Goal: Browse casually

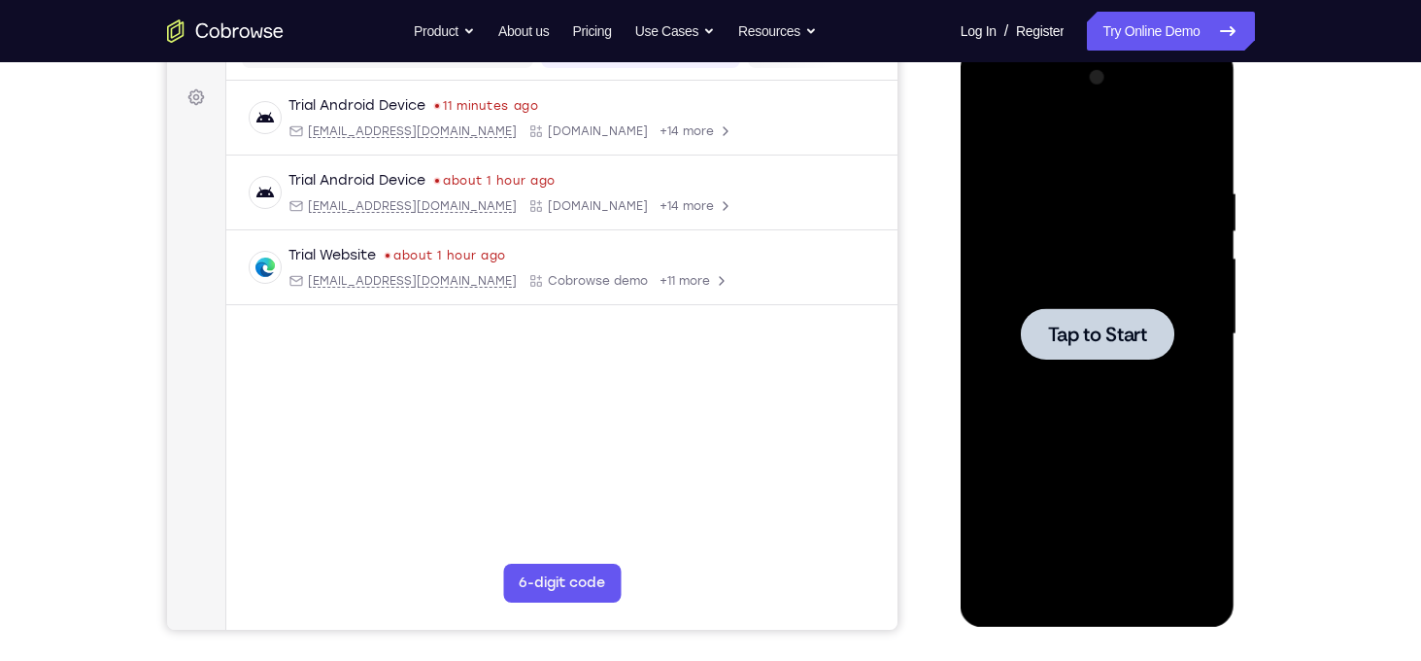
scroll to position [274, 0]
click at [1093, 296] on div at bounding box center [1097, 334] width 245 height 544
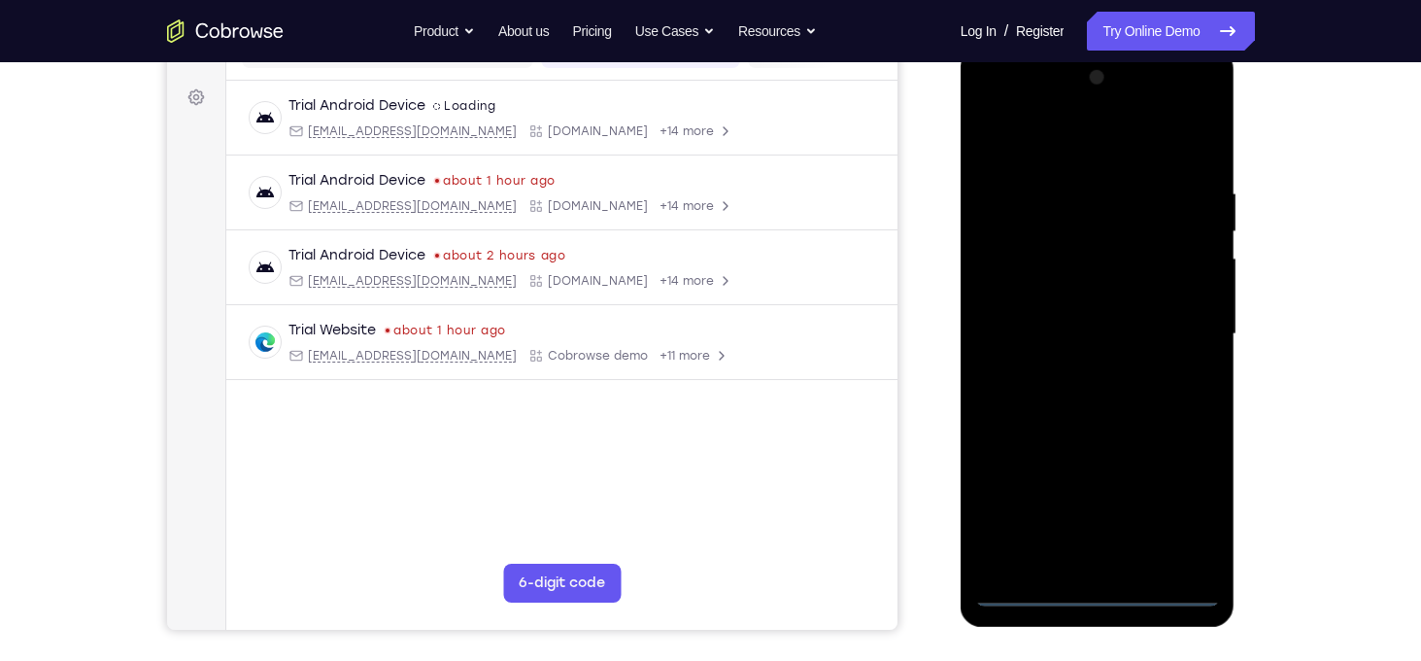
click at [1104, 588] on div at bounding box center [1097, 334] width 245 height 544
click at [1183, 505] on div at bounding box center [1097, 334] width 245 height 544
click at [994, 114] on div at bounding box center [1097, 334] width 245 height 544
click at [1169, 328] on div at bounding box center [1097, 334] width 245 height 544
click at [1072, 368] on div at bounding box center [1097, 334] width 245 height 544
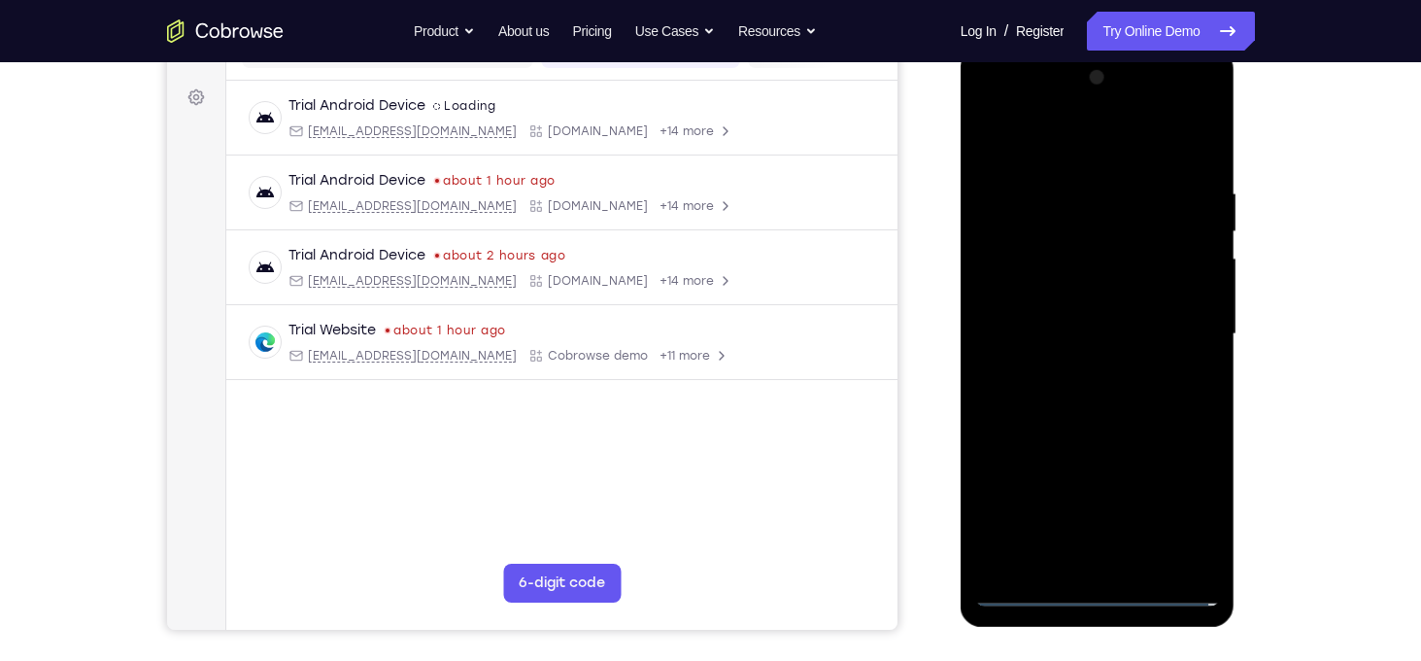
click at [1093, 325] on div at bounding box center [1097, 334] width 245 height 544
click at [1045, 302] on div at bounding box center [1097, 334] width 245 height 544
click at [1084, 332] on div at bounding box center [1097, 334] width 245 height 544
drag, startPoint x: 1071, startPoint y: 145, endPoint x: 1316, endPoint y: 134, distance: 245.0
click at [1238, 134] on html "Online web based iOS Simulators and Android Emulators. Run iPhone, iPad, Mobile…" at bounding box center [1099, 339] width 277 height 583
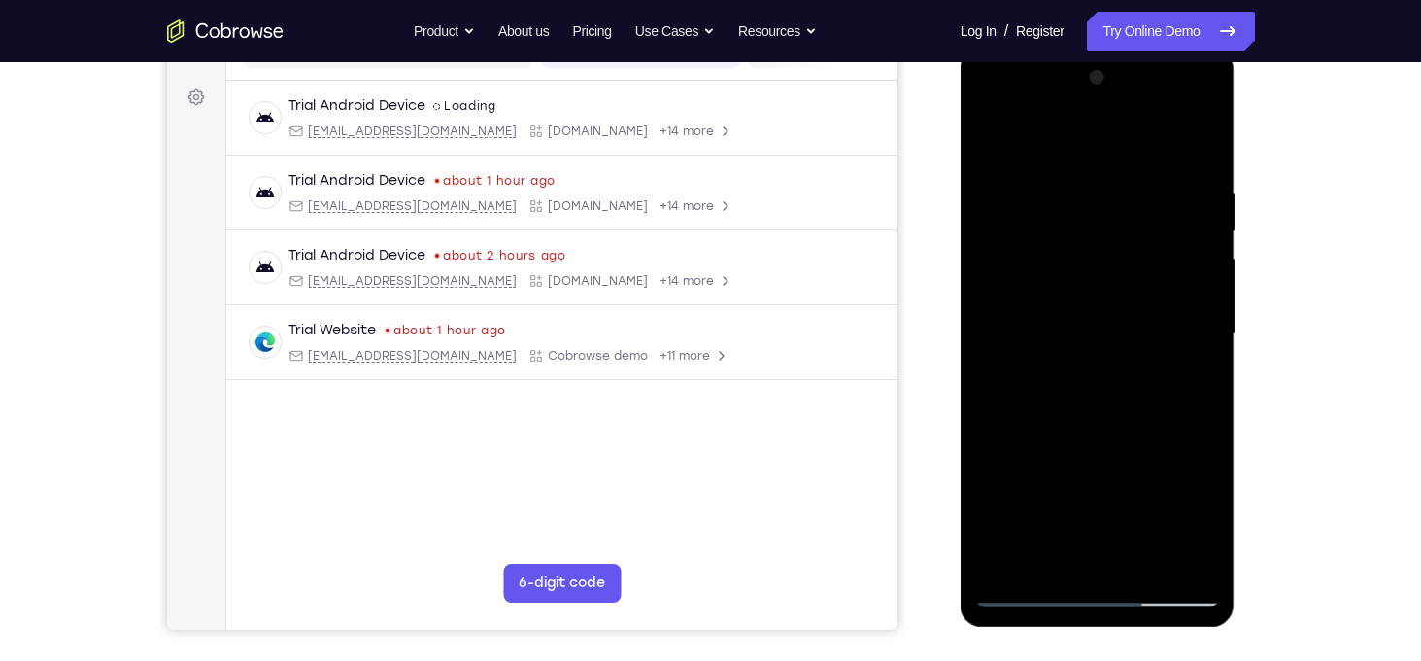
click at [1203, 167] on div at bounding box center [1097, 334] width 245 height 544
click at [1141, 568] on div at bounding box center [1097, 334] width 245 height 544
click at [1102, 440] on div at bounding box center [1097, 334] width 245 height 544
click at [1121, 328] on div at bounding box center [1097, 334] width 245 height 544
click at [1044, 546] on div at bounding box center [1097, 334] width 245 height 544
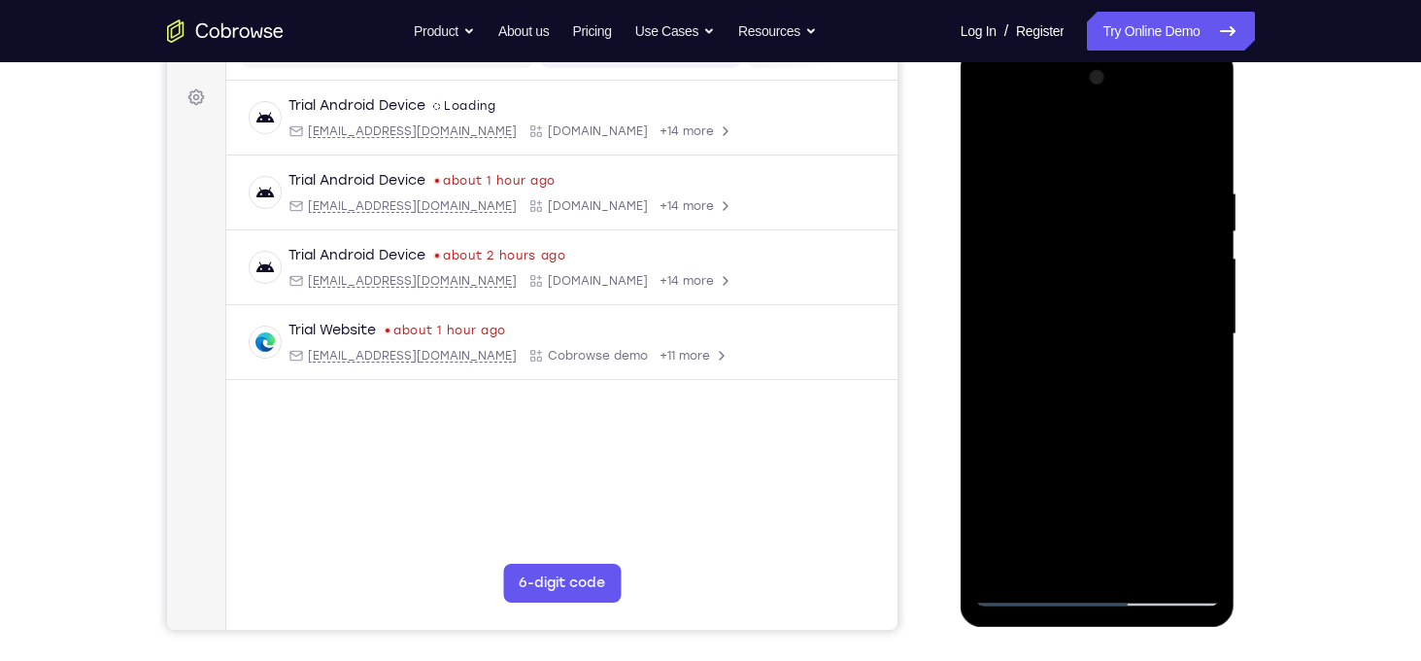
click at [1041, 269] on div at bounding box center [1097, 334] width 245 height 544
click at [1068, 439] on div at bounding box center [1097, 334] width 245 height 544
click at [1054, 415] on div at bounding box center [1097, 334] width 245 height 544
click at [1115, 516] on div at bounding box center [1097, 334] width 245 height 544
click at [1179, 515] on div at bounding box center [1097, 334] width 245 height 544
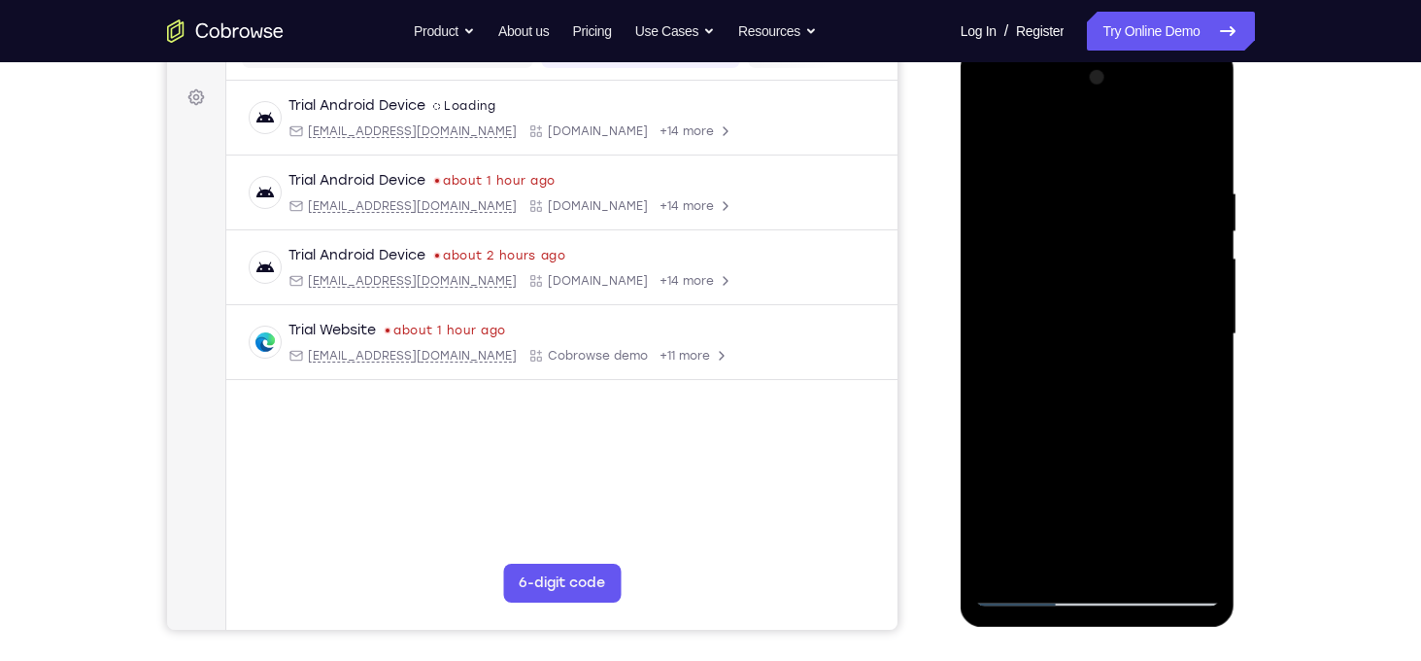
click at [1090, 352] on div at bounding box center [1097, 334] width 245 height 544
click at [1038, 384] on div at bounding box center [1097, 334] width 245 height 544
click at [989, 145] on div at bounding box center [1097, 334] width 245 height 544
click at [1117, 366] on div at bounding box center [1097, 334] width 245 height 544
click at [1045, 555] on div at bounding box center [1097, 334] width 245 height 544
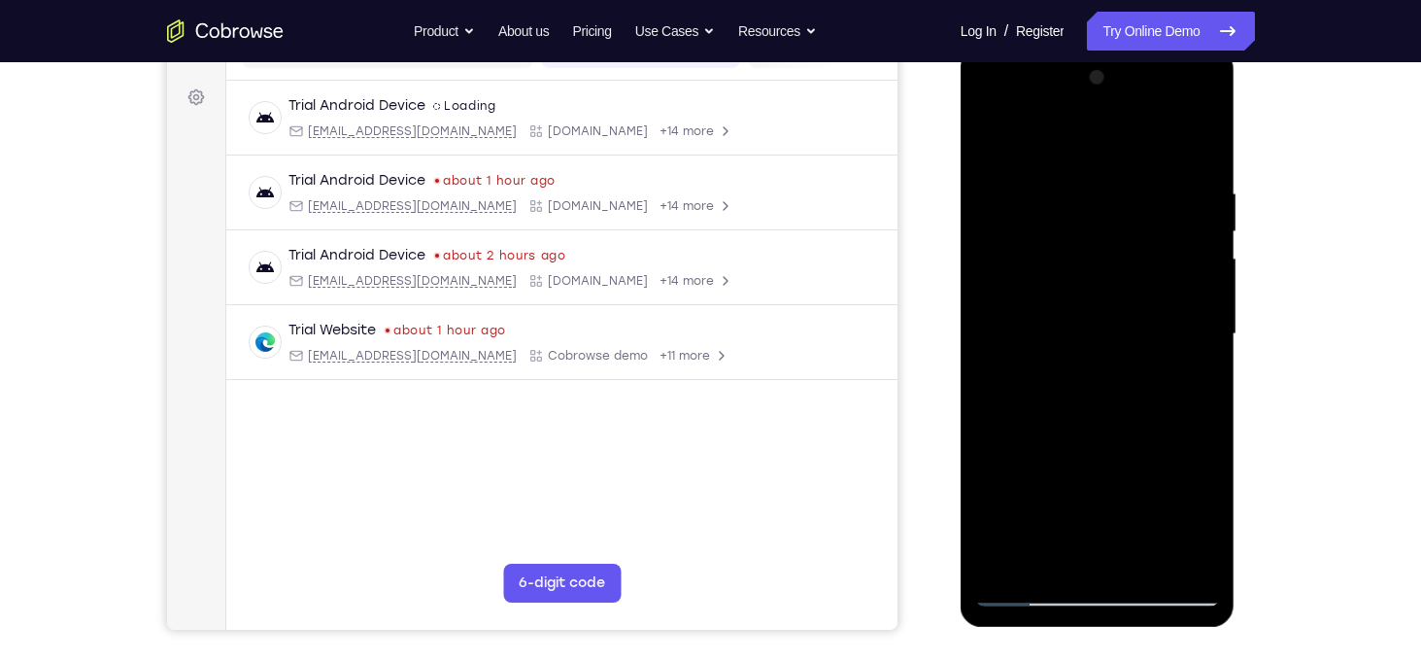
click at [1205, 510] on div at bounding box center [1097, 334] width 245 height 544
click at [1192, 383] on div at bounding box center [1097, 334] width 245 height 544
click at [989, 147] on div at bounding box center [1097, 334] width 245 height 544
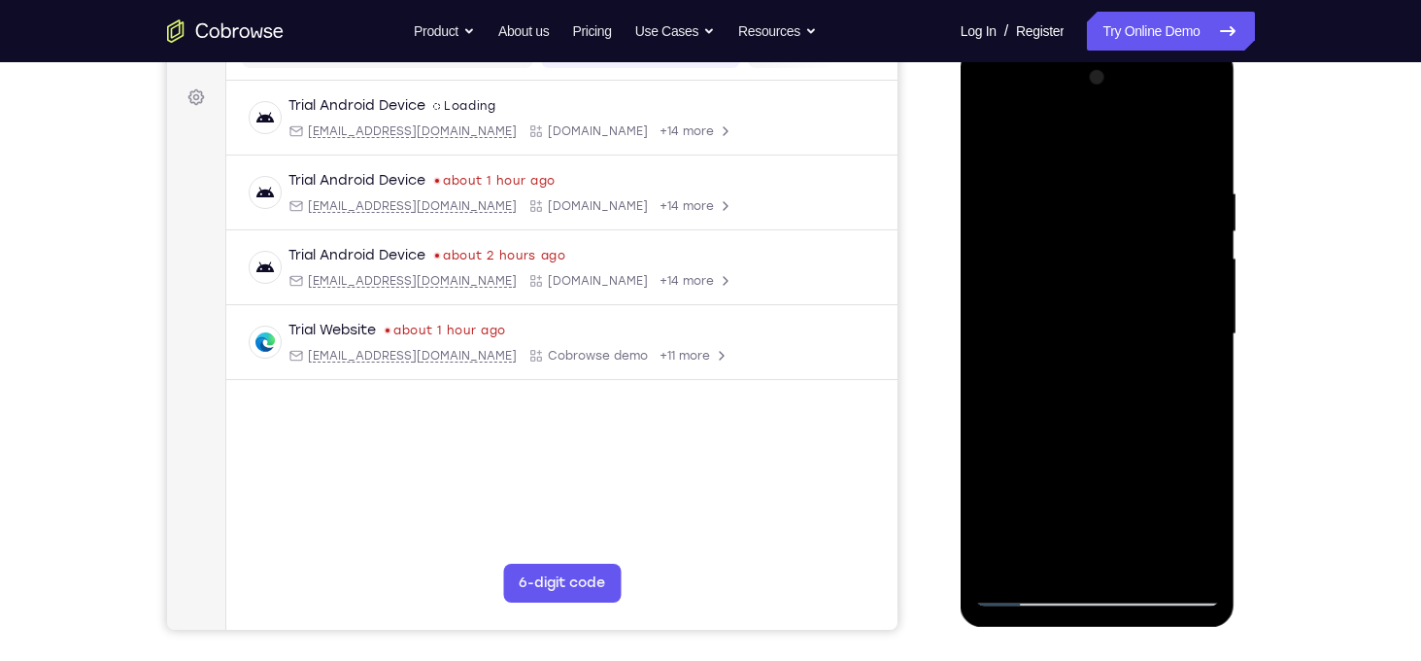
click at [1074, 191] on div at bounding box center [1097, 334] width 245 height 544
click at [1196, 331] on div at bounding box center [1097, 334] width 245 height 544
click at [1190, 400] on div at bounding box center [1097, 334] width 245 height 544
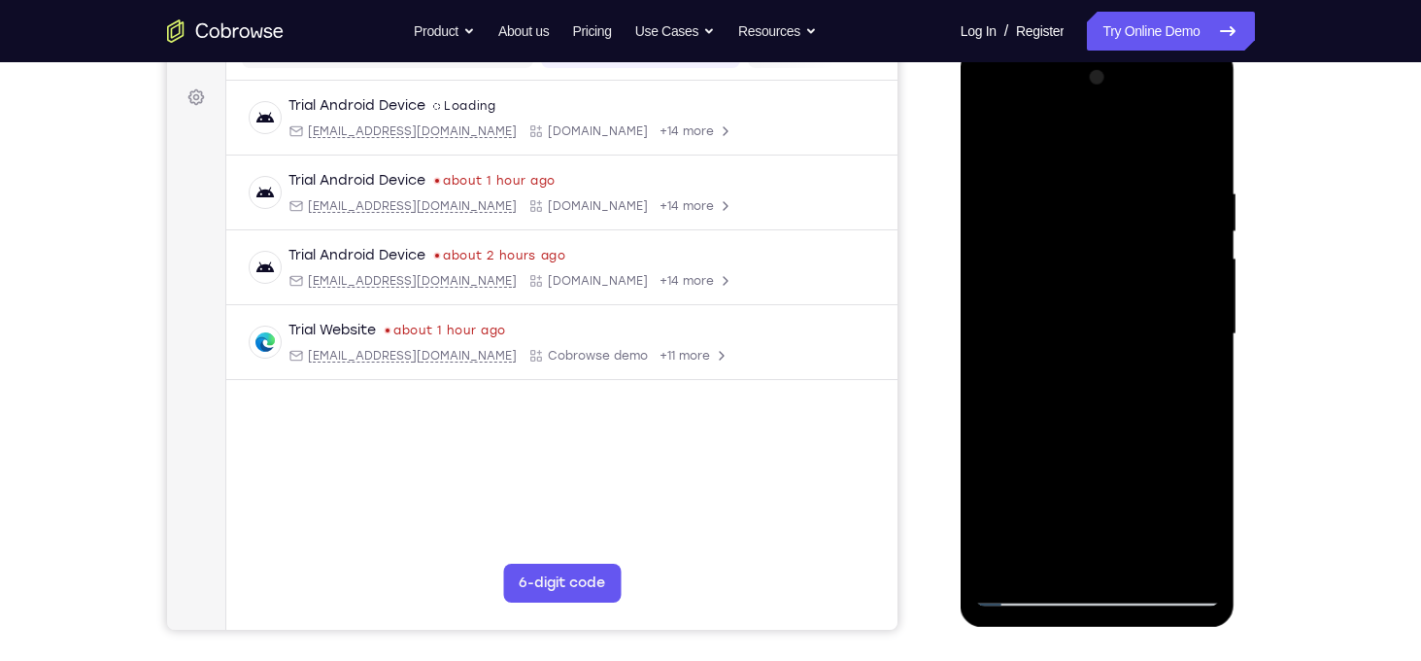
drag, startPoint x: 1194, startPoint y: 411, endPoint x: 1031, endPoint y: 435, distance: 165.0
click at [1031, 435] on div at bounding box center [1097, 334] width 245 height 544
click at [1021, 596] on div at bounding box center [1097, 334] width 245 height 544
